Goal: Participate in discussion: Engage in conversation with other users on a specific topic

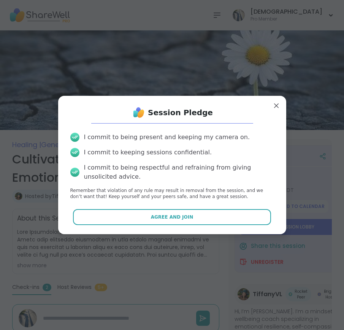
click at [124, 215] on button "Agree and Join" at bounding box center [172, 217] width 198 height 16
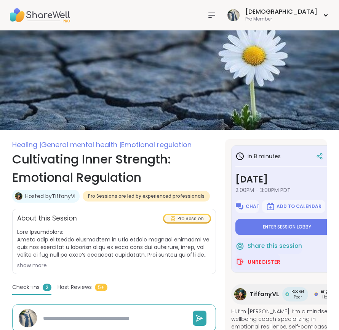
type textarea "*"
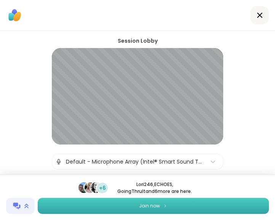
click at [218, 200] on button "Join now" at bounding box center [153, 205] width 231 height 16
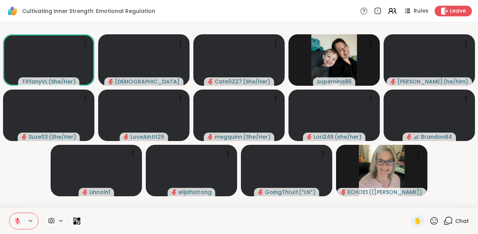
click at [338, 220] on span "Chat" at bounding box center [462, 221] width 14 height 8
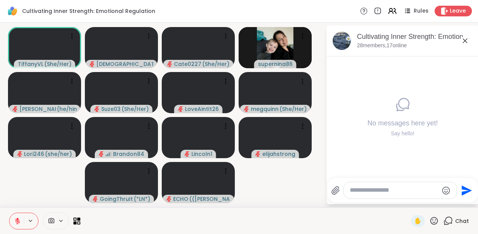
click at [338, 191] on textarea "Type your message" at bounding box center [394, 190] width 89 height 8
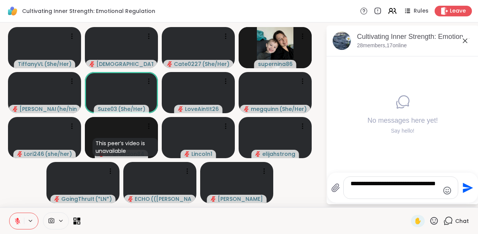
type textarea "**********"
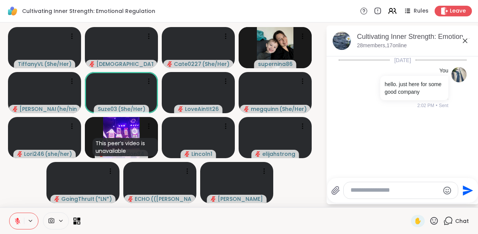
click at [338, 41] on div "Cultivating Inner Strength: Emotional Regulation, [DATE] members, 17 online [DA…" at bounding box center [402, 114] width 152 height 178
click at [338, 41] on div "Cultivating Inner Strength: Emotional Regulation, [DATE]" at bounding box center [415, 37] width 116 height 10
click at [331, 219] on div at bounding box center [246, 220] width 322 height 17
click at [338, 219] on icon at bounding box center [448, 221] width 10 height 10
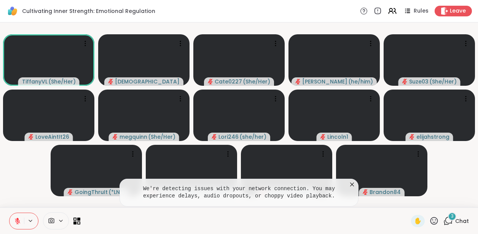
click at [338, 219] on span "Chat" at bounding box center [462, 221] width 14 height 8
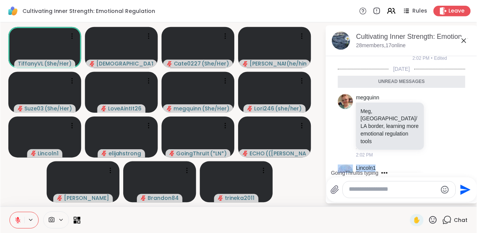
scroll to position [48, 0]
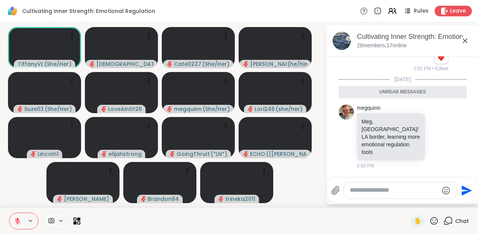
drag, startPoint x: 464, startPoint y: 153, endPoint x: 457, endPoint y: 105, distance: 48.8
click at [338, 105] on div "[DATE] You hello. just here for some good company 1 1 2:02 PM • Edited [DATE] U…" at bounding box center [402, 173] width 152 height 328
click at [338, 219] on icon at bounding box center [448, 221] width 10 height 10
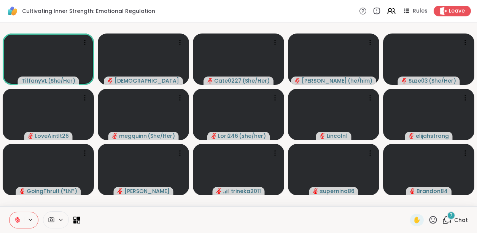
click at [338, 216] on span "Chat" at bounding box center [461, 220] width 14 height 8
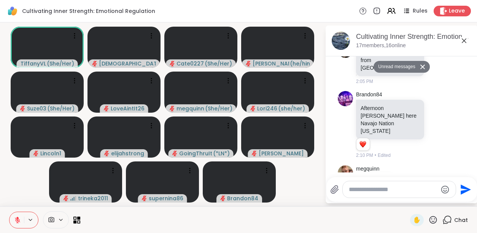
scroll to position [606, 0]
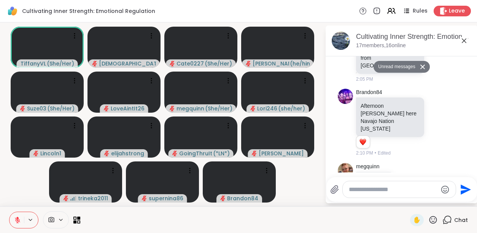
click at [338, 216] on span "Chat" at bounding box center [461, 220] width 14 height 8
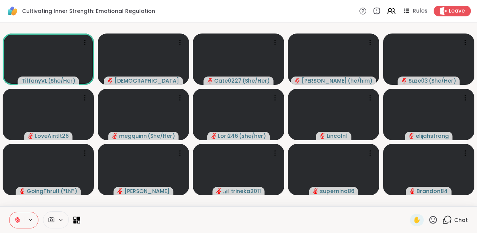
click at [338, 221] on span "Chat" at bounding box center [461, 220] width 14 height 8
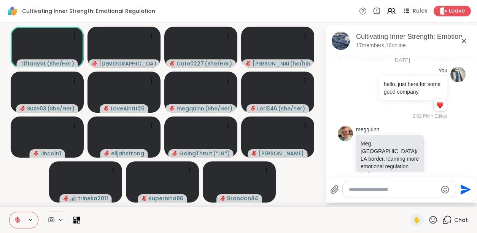
scroll to position [580, 0]
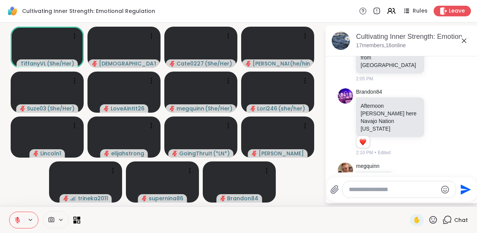
click at [338, 189] on textarea "Type your message" at bounding box center [393, 190] width 89 height 8
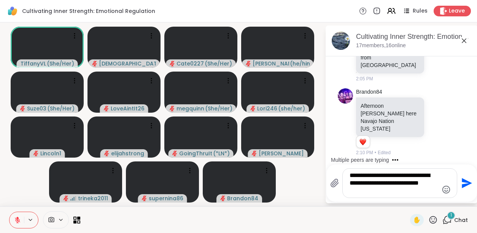
scroll to position [648, 0]
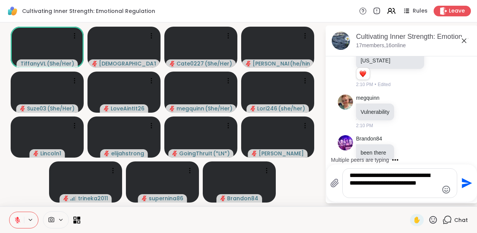
type textarea "**********"
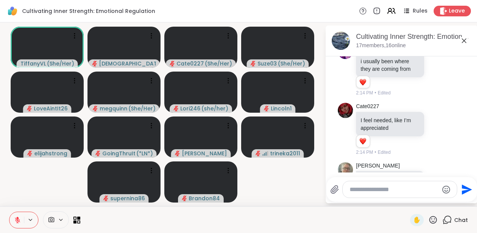
scroll to position [1179, 0]
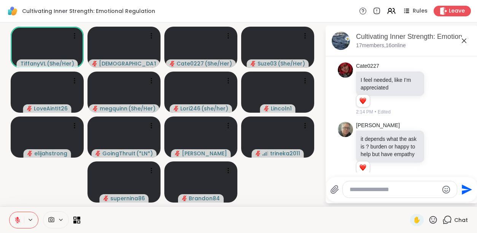
click at [338, 188] on textarea "Type your message" at bounding box center [394, 190] width 89 height 8
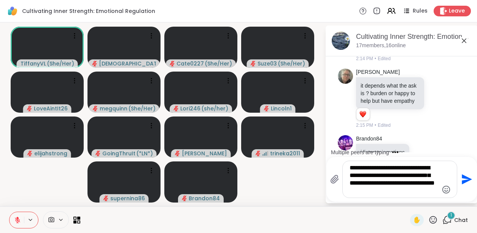
scroll to position [1296, 0]
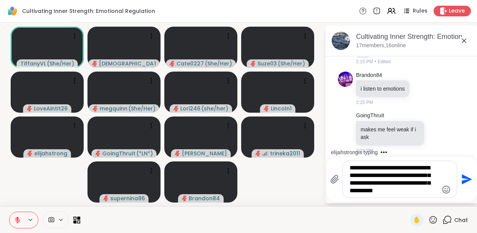
type textarea "**********"
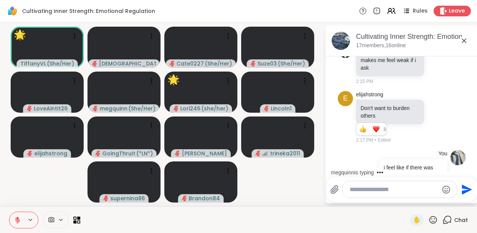
scroll to position [1436, 0]
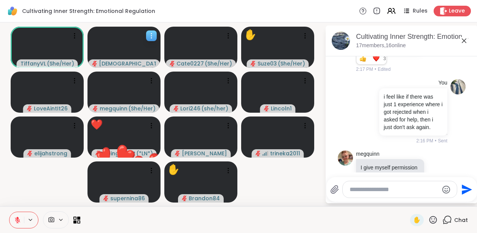
click at [150, 36] on icon at bounding box center [152, 36] width 8 height 8
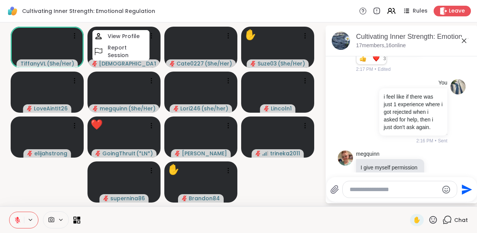
click at [338, 220] on icon at bounding box center [433, 220] width 10 height 10
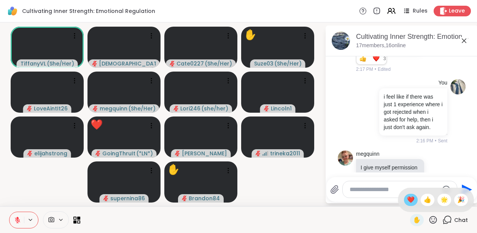
click at [338, 202] on div "❤️" at bounding box center [411, 200] width 14 height 12
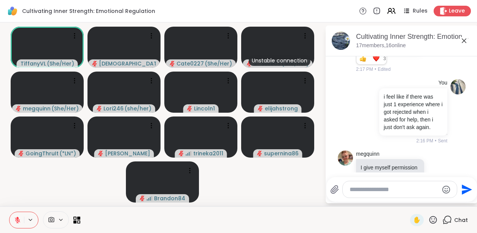
click at [338, 187] on textarea "Type your message" at bounding box center [394, 190] width 89 height 8
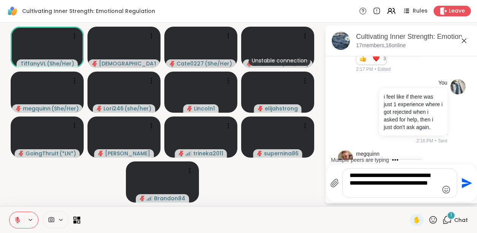
scroll to position [1497, 0]
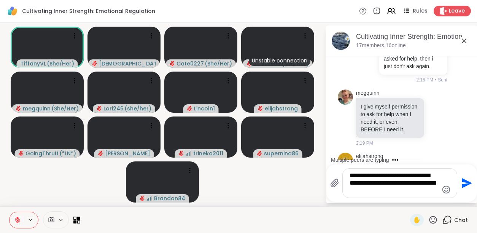
type textarea "**********"
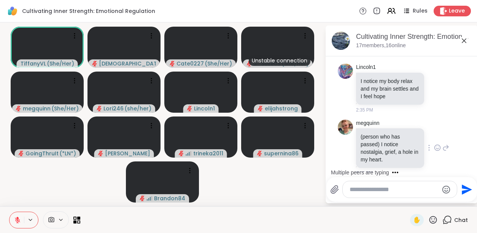
scroll to position [1815, 0]
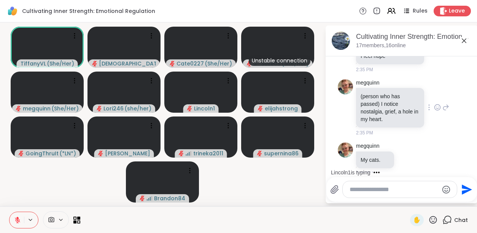
click at [338, 104] on icon at bounding box center [437, 108] width 7 height 8
click at [338, 92] on div "Select Reaction: Heart" at bounding box center [437, 95] width 7 height 7
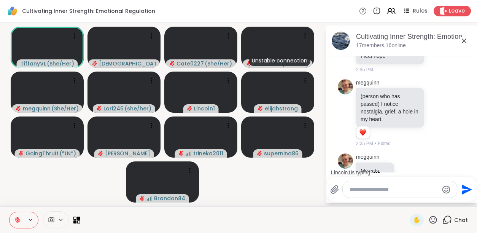
click at [338, 188] on textarea "Type your message" at bounding box center [394, 190] width 89 height 8
click at [338, 166] on icon at bounding box center [407, 170] width 7 height 8
click at [338, 154] on div "Select Reaction: Heart" at bounding box center [407, 157] width 7 height 7
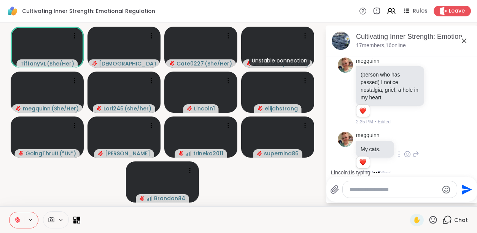
click at [338, 186] on textarea "Type your message" at bounding box center [394, 190] width 89 height 8
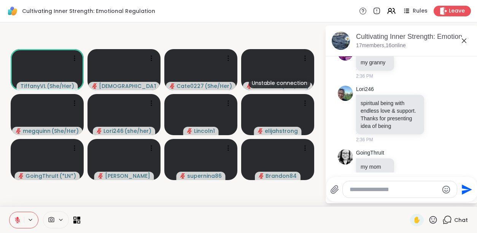
scroll to position [2251, 0]
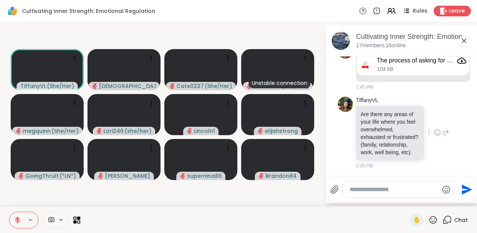
click at [338, 129] on icon at bounding box center [437, 133] width 7 height 8
click at [338, 117] on div "Select Reaction: Heart" at bounding box center [437, 120] width 7 height 7
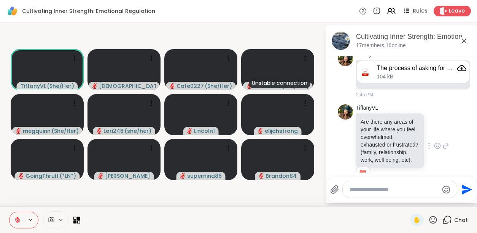
scroll to position [2185, 0]
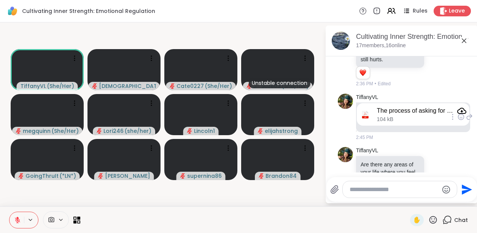
click at [338, 115] on div "The process of asking for help worksheet.pdf" at bounding box center [415, 111] width 77 height 8
click at [338, 118] on icon at bounding box center [365, 115] width 6 height 8
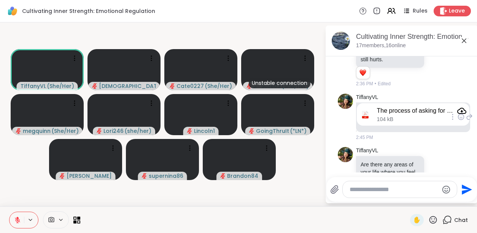
click at [338, 115] on icon "Attachment" at bounding box center [461, 110] width 9 height 9
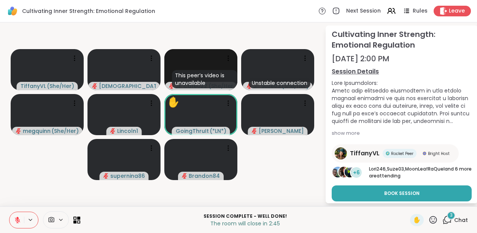
scroll to position [46, 0]
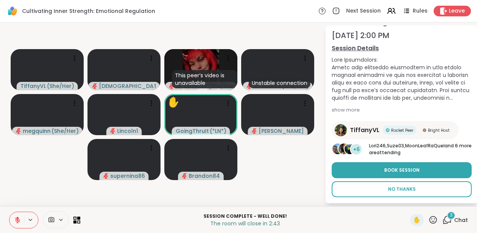
click at [338, 195] on button "No Thanks" at bounding box center [402, 189] width 140 height 16
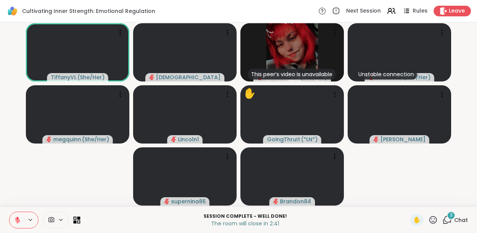
click at [338, 217] on div "3" at bounding box center [451, 215] width 8 height 8
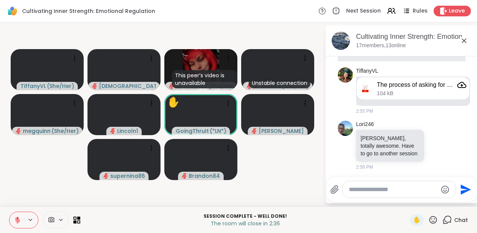
scroll to position [2942, 0]
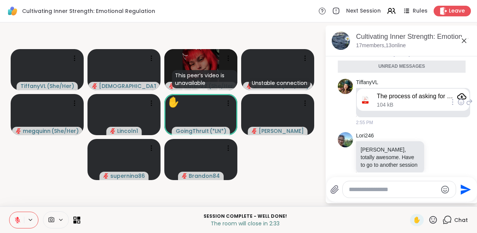
click at [338, 100] on div "The process of asking for help worksheet.pdf" at bounding box center [415, 96] width 77 height 8
click at [338, 184] on div at bounding box center [399, 189] width 113 height 16
click at [338, 190] on textarea "Type your message" at bounding box center [393, 190] width 89 height 8
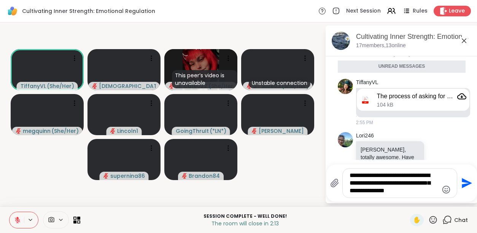
type textarea "**********"
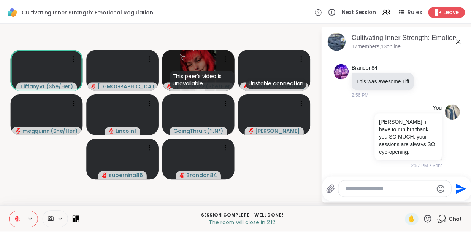
scroll to position [3109, 0]
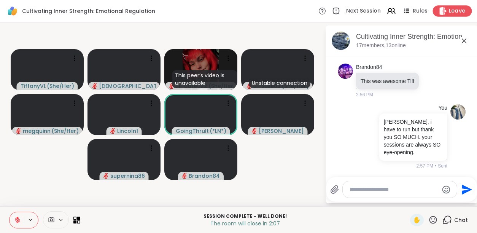
click at [338, 8] on span "Leave" at bounding box center [457, 11] width 17 height 8
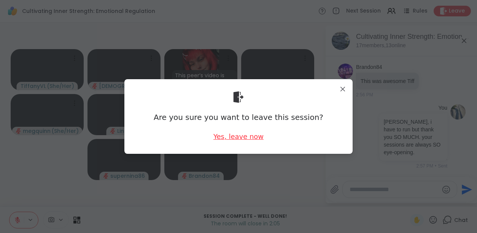
click at [223, 137] on div "Yes, leave now" at bounding box center [238, 137] width 50 height 10
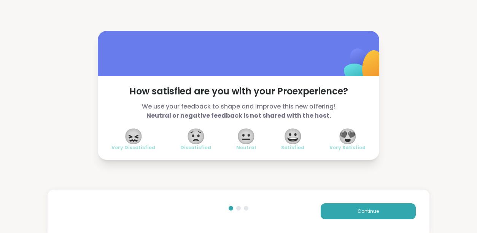
click at [338, 132] on span "😍" at bounding box center [347, 136] width 19 height 14
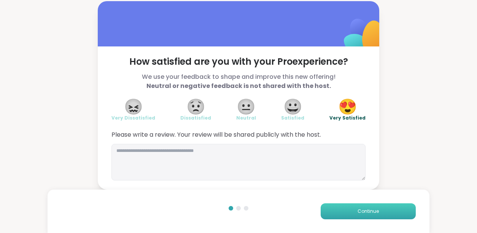
click at [338, 216] on button "Continue" at bounding box center [368, 211] width 95 height 16
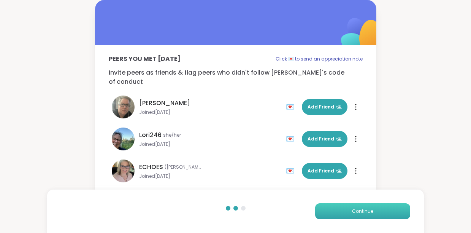
click at [338, 213] on span "Continue" at bounding box center [362, 211] width 21 height 7
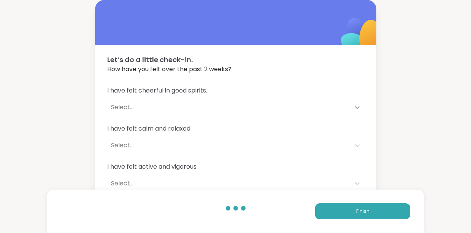
click at [338, 107] on icon at bounding box center [357, 107] width 5 height 3
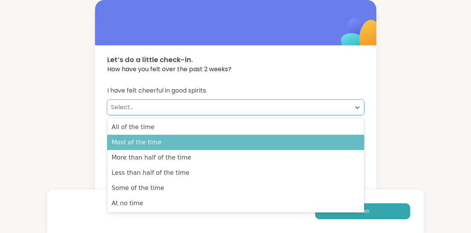
click at [175, 142] on div "Most of the time" at bounding box center [235, 142] width 257 height 15
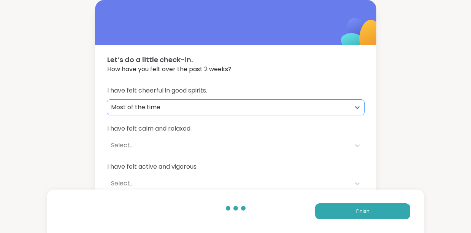
click at [186, 138] on div "Select..." at bounding box center [229, 145] width 244 height 15
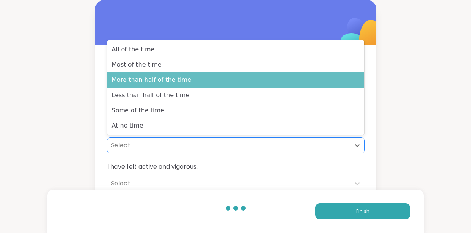
click at [162, 85] on div "More than half of the time" at bounding box center [235, 79] width 257 height 15
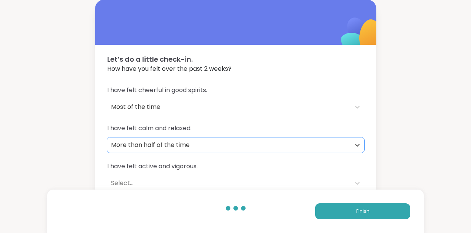
scroll to position [76, 0]
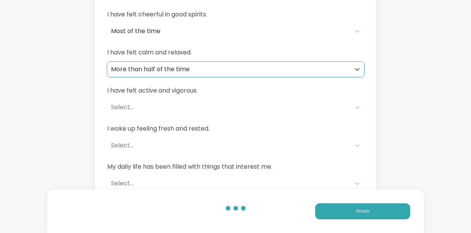
click at [183, 105] on div "Select..." at bounding box center [229, 107] width 236 height 9
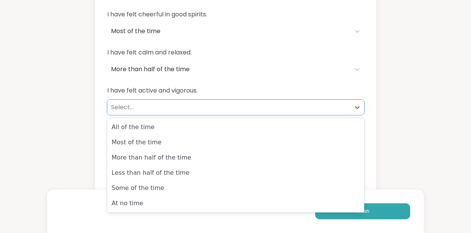
click at [166, 147] on div "Most of the time" at bounding box center [235, 142] width 257 height 15
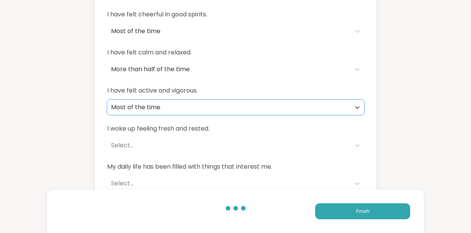
click at [166, 144] on div "Select..." at bounding box center [229, 145] width 236 height 9
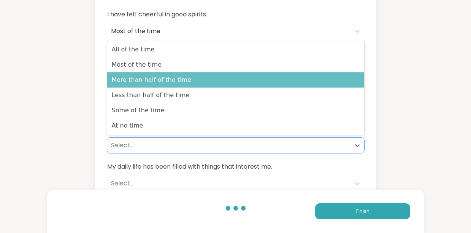
click at [139, 76] on div "More than half of the time" at bounding box center [235, 79] width 257 height 15
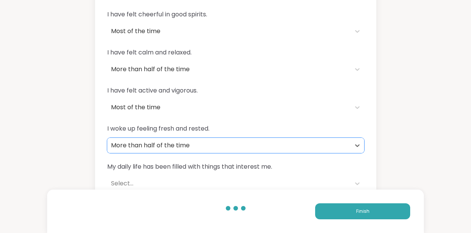
scroll to position [86, 0]
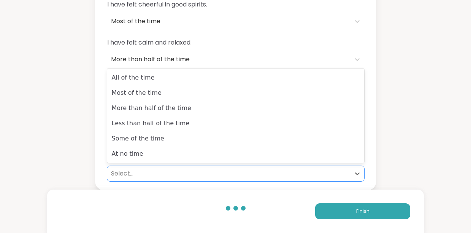
click at [165, 167] on div "Select..." at bounding box center [229, 173] width 244 height 15
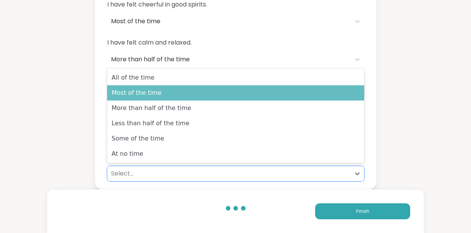
drag, startPoint x: 178, startPoint y: 107, endPoint x: 182, endPoint y: 98, distance: 9.4
click at [182, 98] on div "All of the time Most of the time More than half of the time Less than half of t…" at bounding box center [235, 115] width 257 height 94
click at [203, 89] on div "Most of the time" at bounding box center [235, 92] width 257 height 15
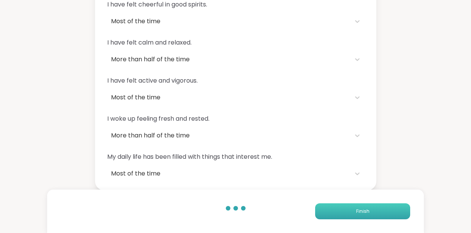
click at [338, 213] on span "Finish" at bounding box center [363, 211] width 13 height 7
